Goal: Contribute content

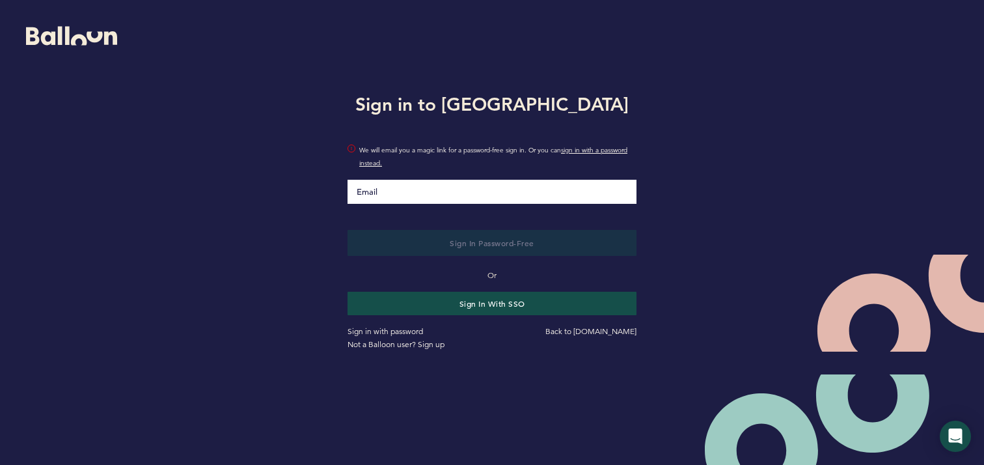
click at [508, 201] on input "Email" at bounding box center [492, 192] width 289 height 24
type input "[EMAIL_ADDRESS][DOMAIN_NAME]"
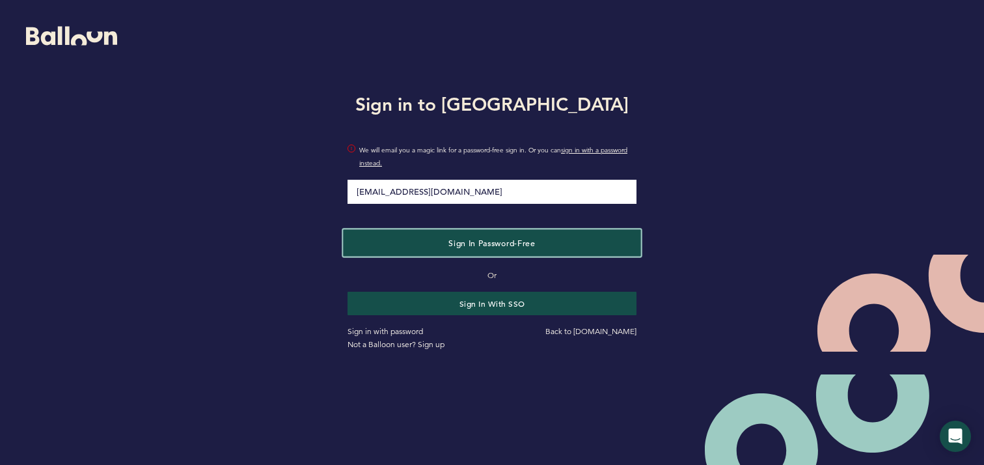
click at [511, 240] on span "Sign in Password-Free" at bounding box center [491, 242] width 87 height 10
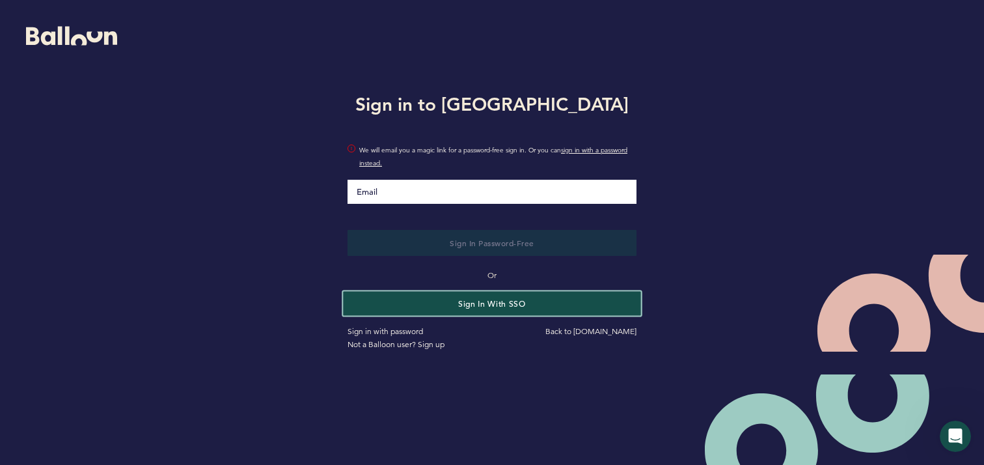
click at [498, 303] on button "Sign in with SSO" at bounding box center [491, 303] width 297 height 24
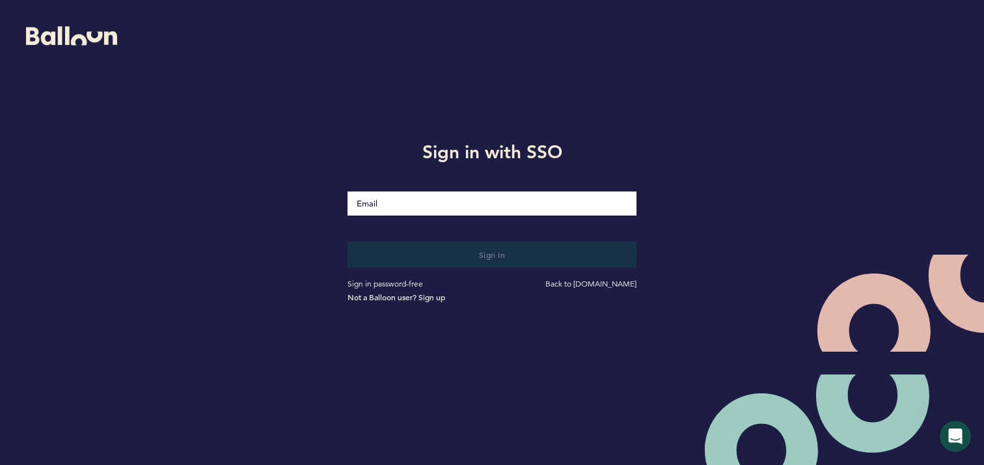
click at [514, 210] on input "Email" at bounding box center [492, 203] width 289 height 24
type input "[EMAIL_ADDRESS][DOMAIN_NAME]"
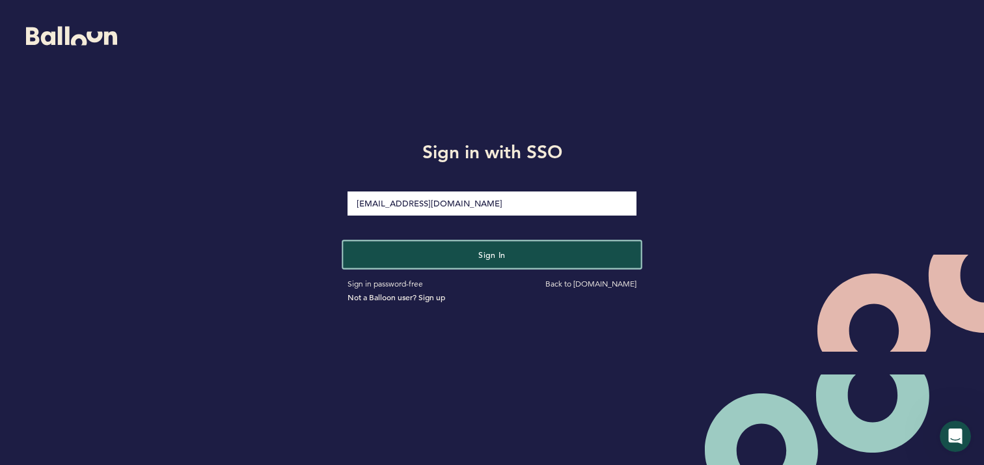
click at [487, 250] on span "Sign in" at bounding box center [491, 254] width 27 height 10
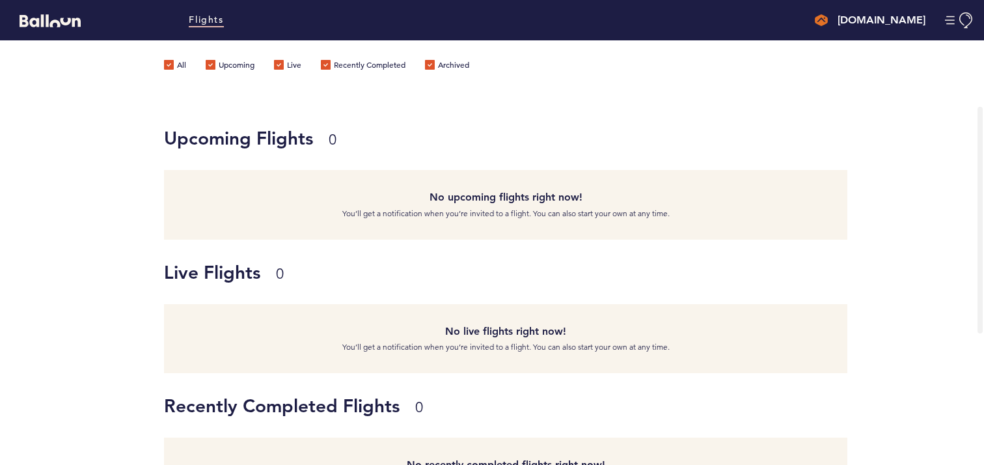
click at [894, 8] on div "Alarm.com critter@alarm.com Team Domain: alarmcom Notification Preferences Rese…" at bounding box center [820, 20] width 328 height 34
click at [890, 17] on h4 "[DOMAIN_NAME]" at bounding box center [882, 20] width 88 height 16
click at [743, 167] on div "Upcoming Flights 0" at bounding box center [505, 147] width 683 height 45
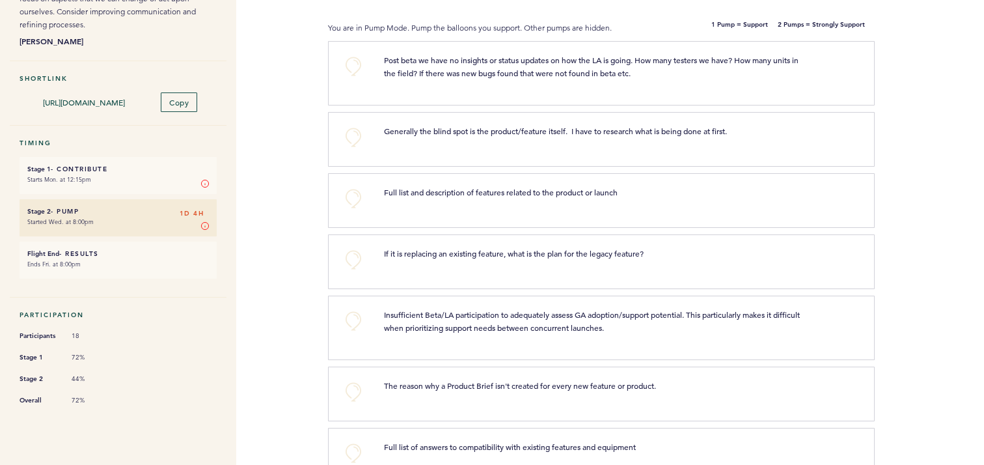
scroll to position [152, 0]
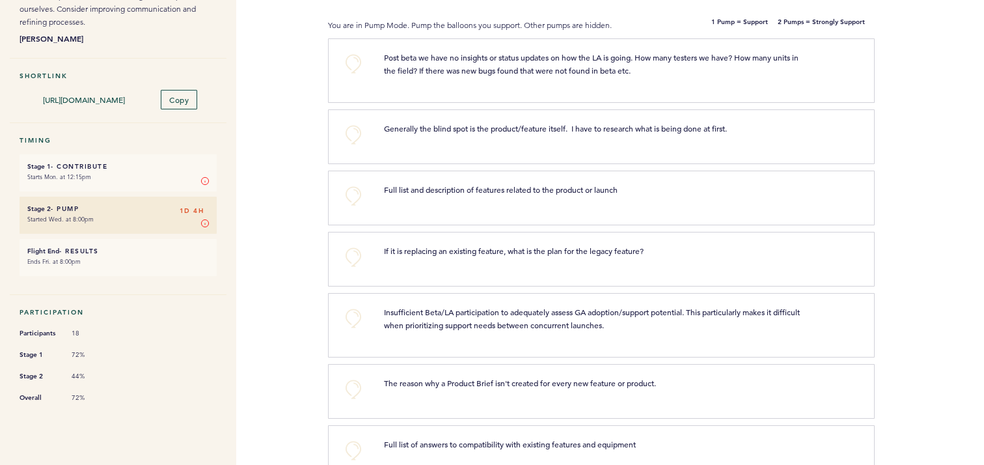
click at [716, 260] on div "If it is replacing an existing feature, what is the plan for the legacy feature…" at bounding box center [616, 257] width 484 height 26
click at [635, 258] on div "If it is replacing an existing feature, what is the plan for the legacy feature…" at bounding box center [616, 257] width 484 height 26
click at [443, 264] on div "If it is replacing an existing feature, what is the plan for the legacy feature…" at bounding box center [616, 257] width 484 height 26
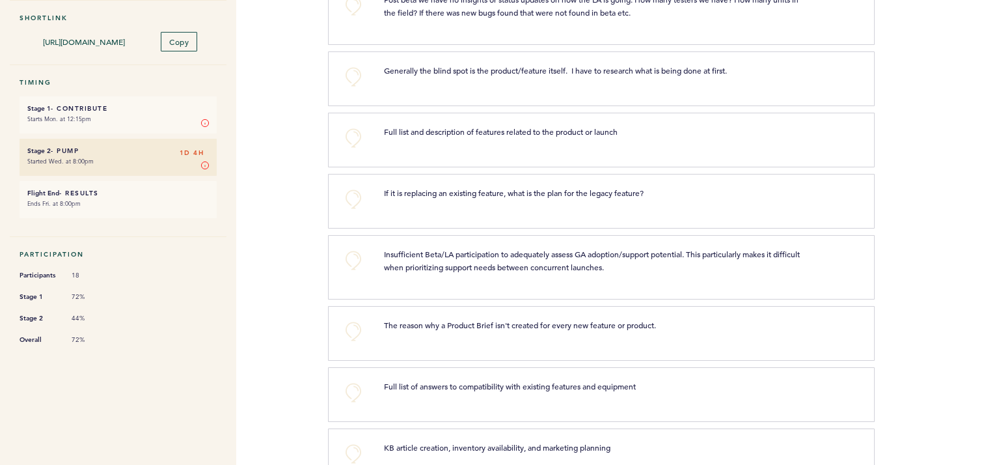
scroll to position [209, 0]
click at [516, 210] on div "If it is replacing an existing feature, what is the plan for the legacy feature…" at bounding box center [616, 200] width 484 height 26
click at [905, 174] on div at bounding box center [929, 146] width 109 height 58
click at [354, 204] on button "+0" at bounding box center [353, 200] width 26 height 26
click at [269, 294] on div "Flights [DOMAIN_NAME] [EMAIL_ADDRESS][DOMAIN_NAME] Team Domain: alarmcom Notifi…" at bounding box center [492, 232] width 984 height 465
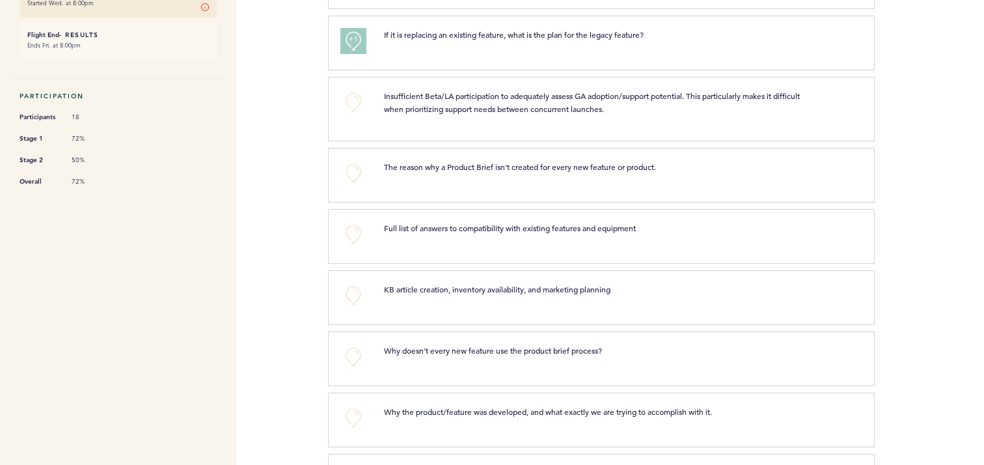
scroll to position [374, 0]
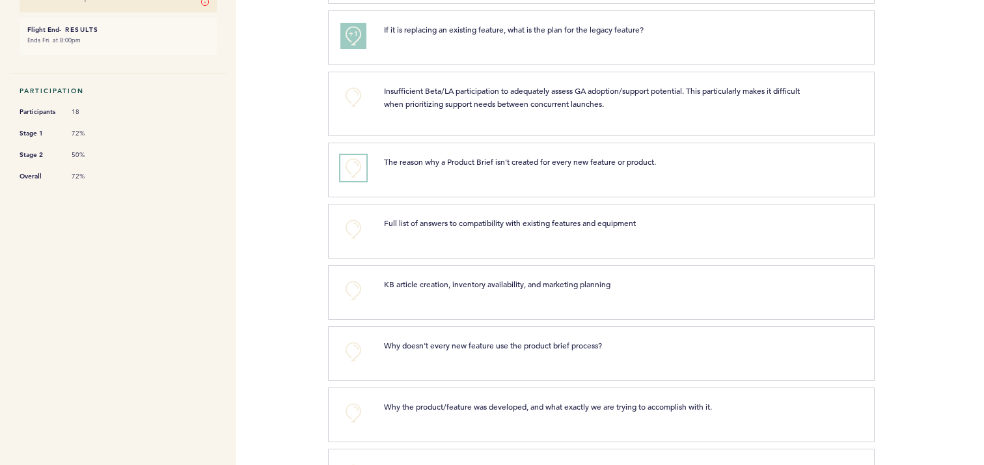
click at [352, 165] on button "+0" at bounding box center [353, 168] width 26 height 26
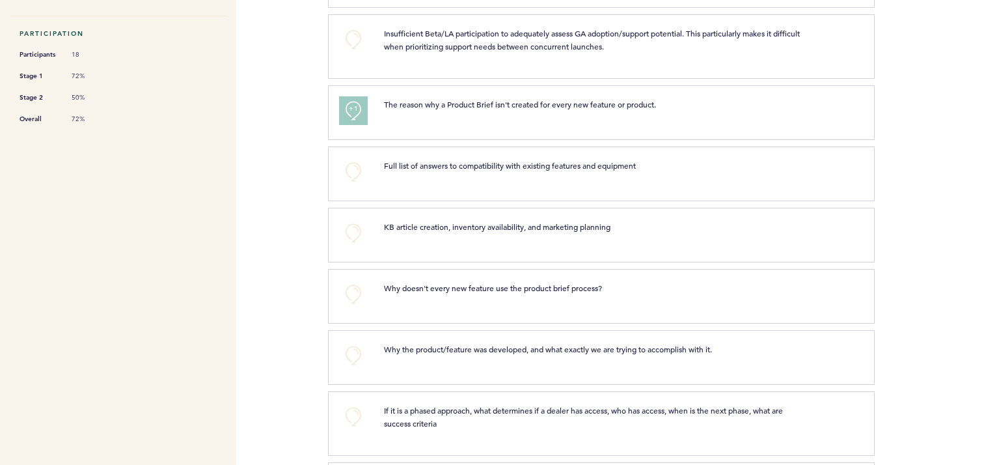
scroll to position [452, 0]
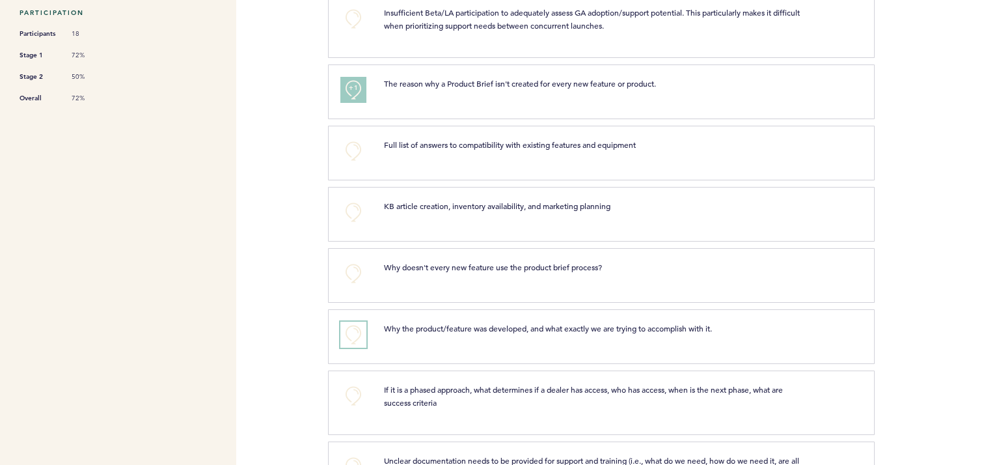
click at [357, 343] on button "+0" at bounding box center [353, 335] width 26 height 26
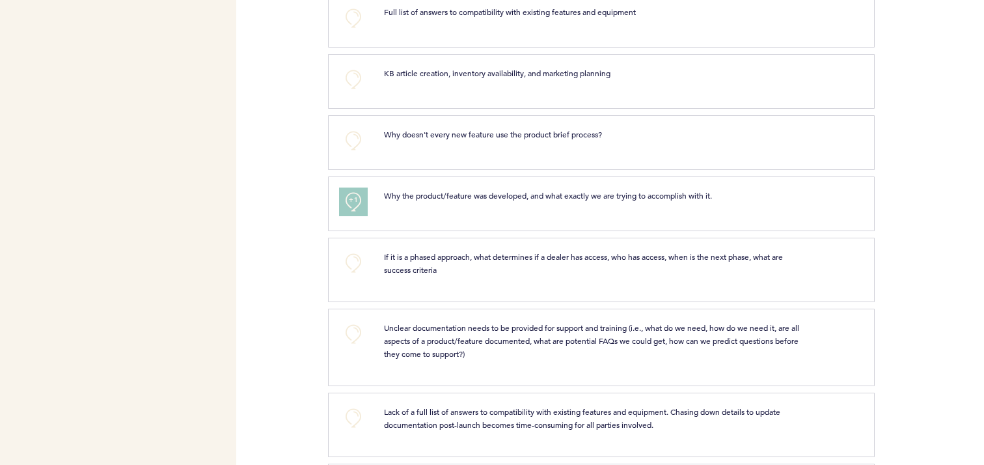
scroll to position [587, 0]
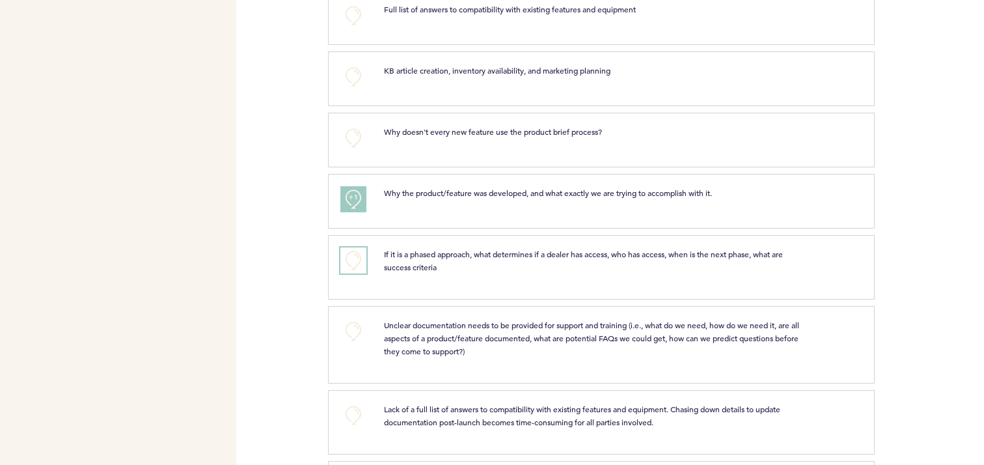
click at [353, 273] on button "+0" at bounding box center [353, 260] width 26 height 26
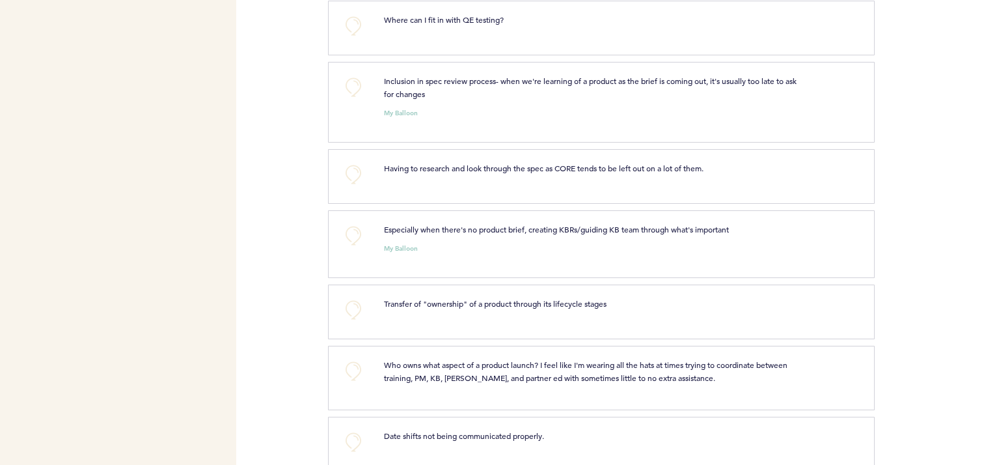
scroll to position [1365, 0]
click at [341, 168] on button "+0" at bounding box center [353, 172] width 26 height 26
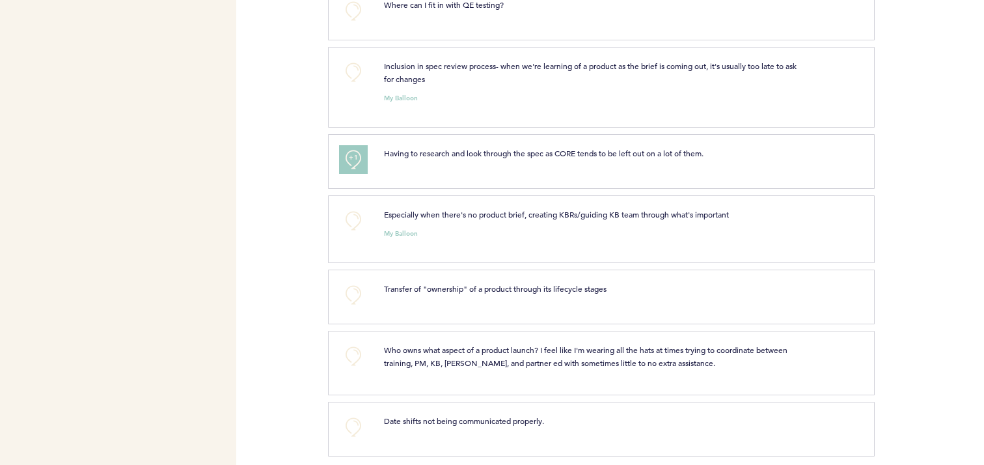
scroll to position [1399, 0]
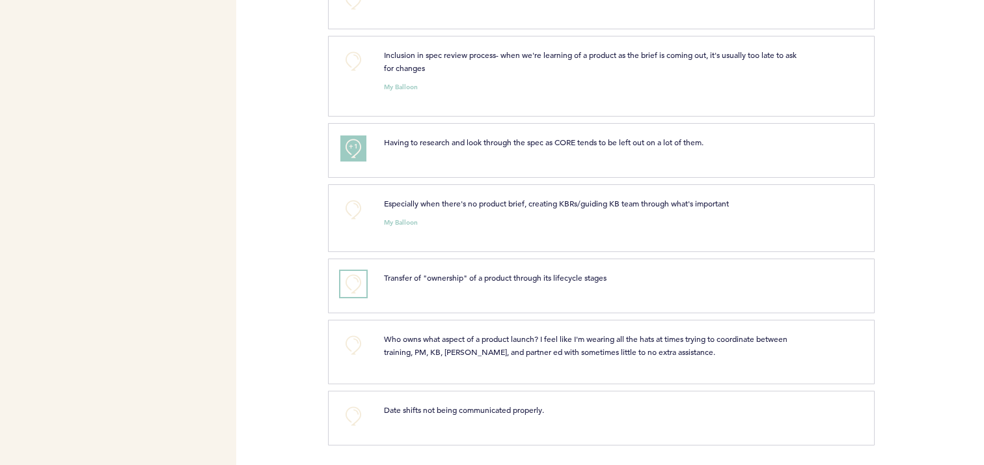
click at [363, 288] on button "+0" at bounding box center [353, 284] width 26 height 26
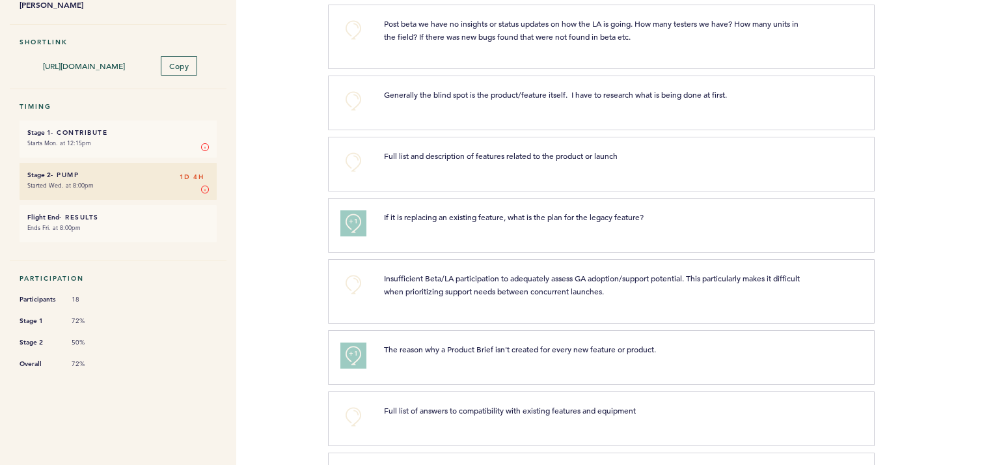
scroll to position [0, 0]
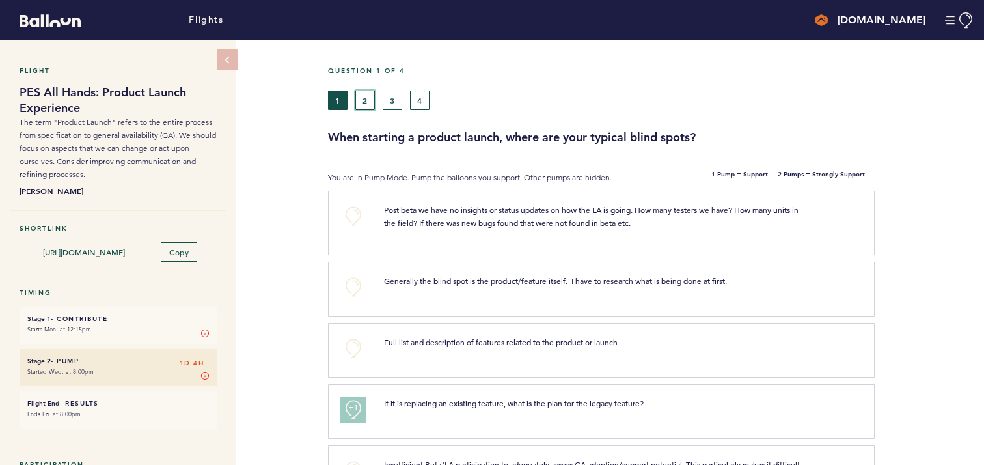
click at [365, 102] on button "2" at bounding box center [365, 100] width 20 height 20
